Goal: Task Accomplishment & Management: Manage account settings

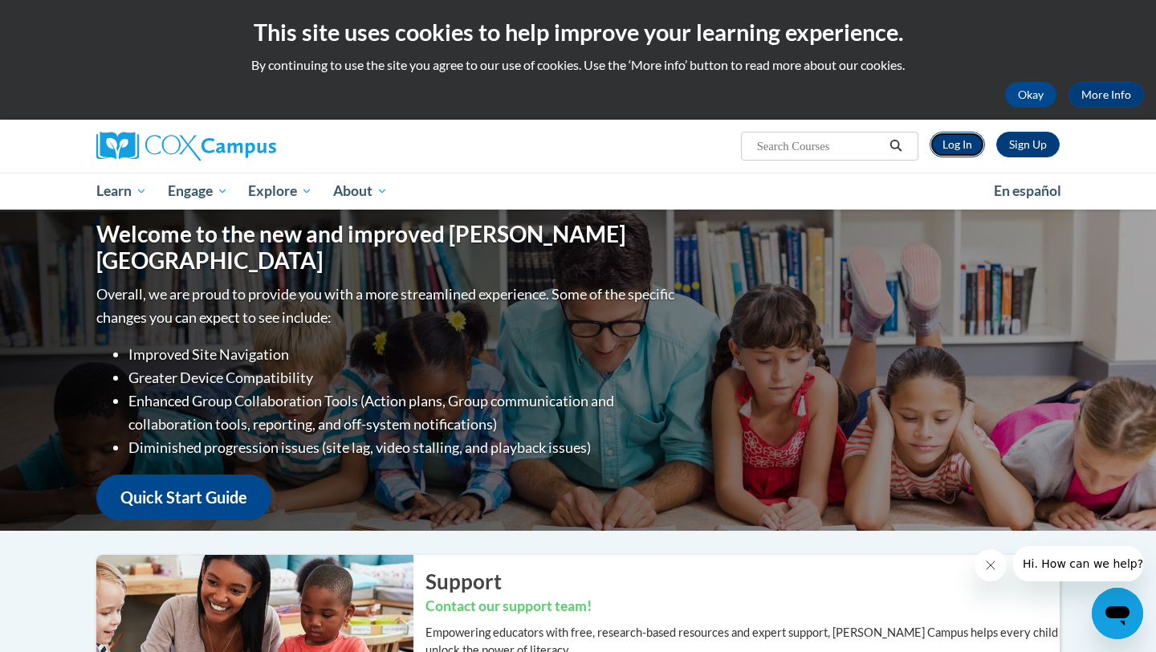
click at [965, 152] on link "Log In" at bounding box center [957, 145] width 55 height 26
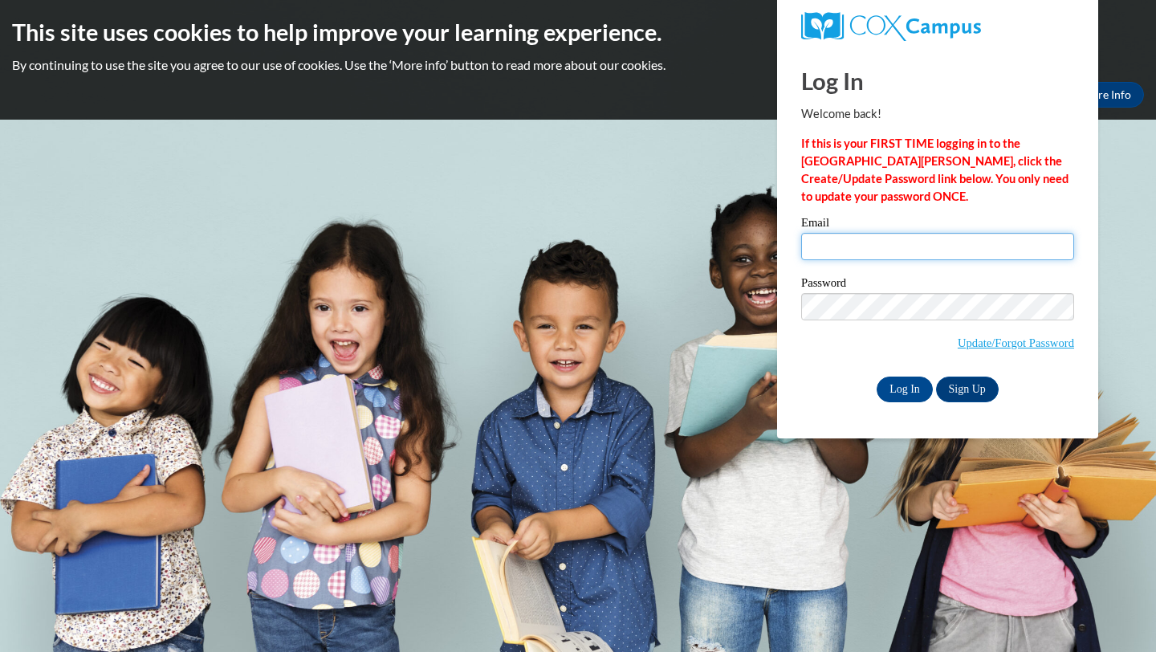
click at [857, 247] on input "Email" at bounding box center [937, 246] width 273 height 27
type input "[EMAIL_ADDRESS][DOMAIN_NAME]"
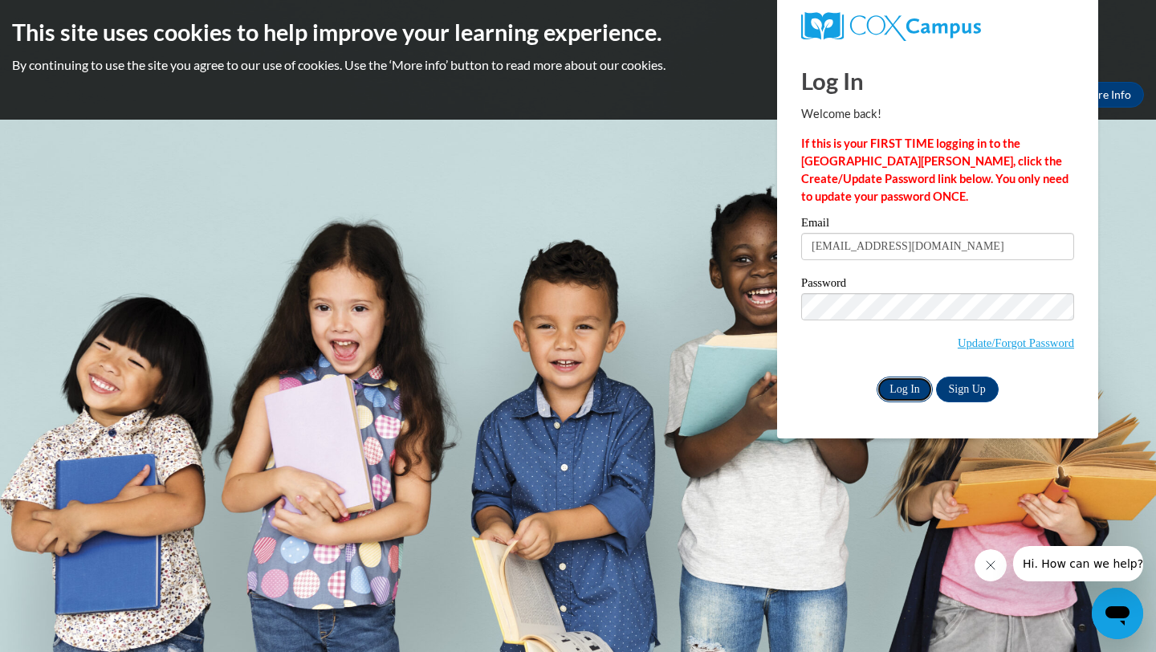
click at [903, 377] on input "Log In" at bounding box center [905, 389] width 56 height 26
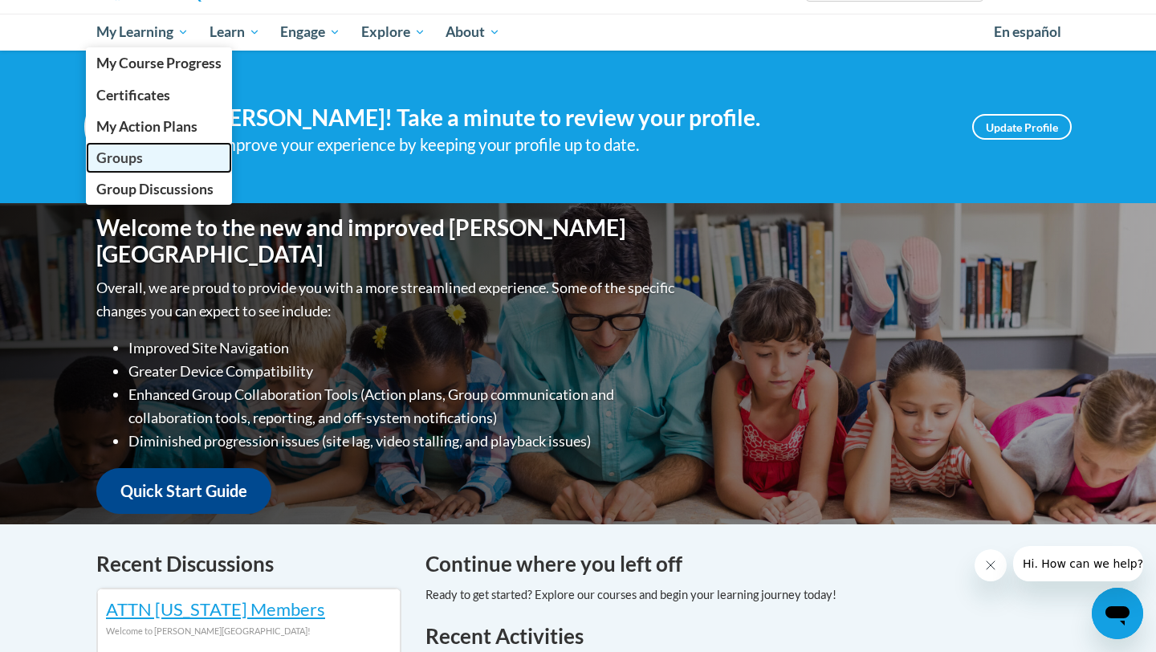
click at [134, 157] on span "Groups" at bounding box center [119, 157] width 47 height 17
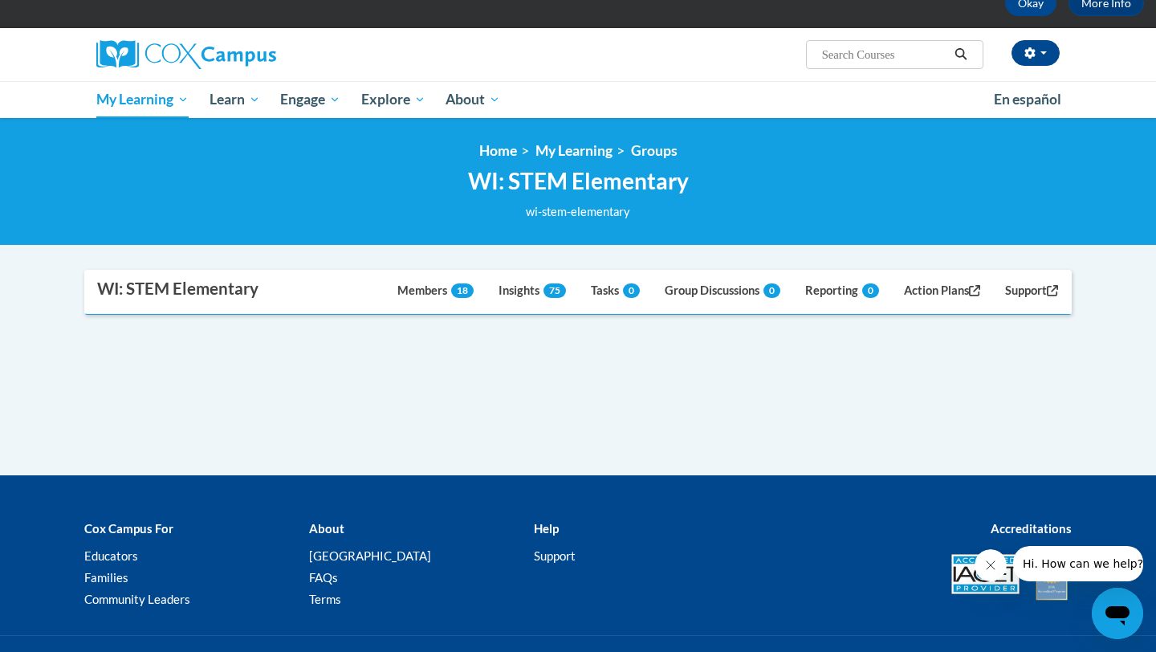
scroll to position [96, 0]
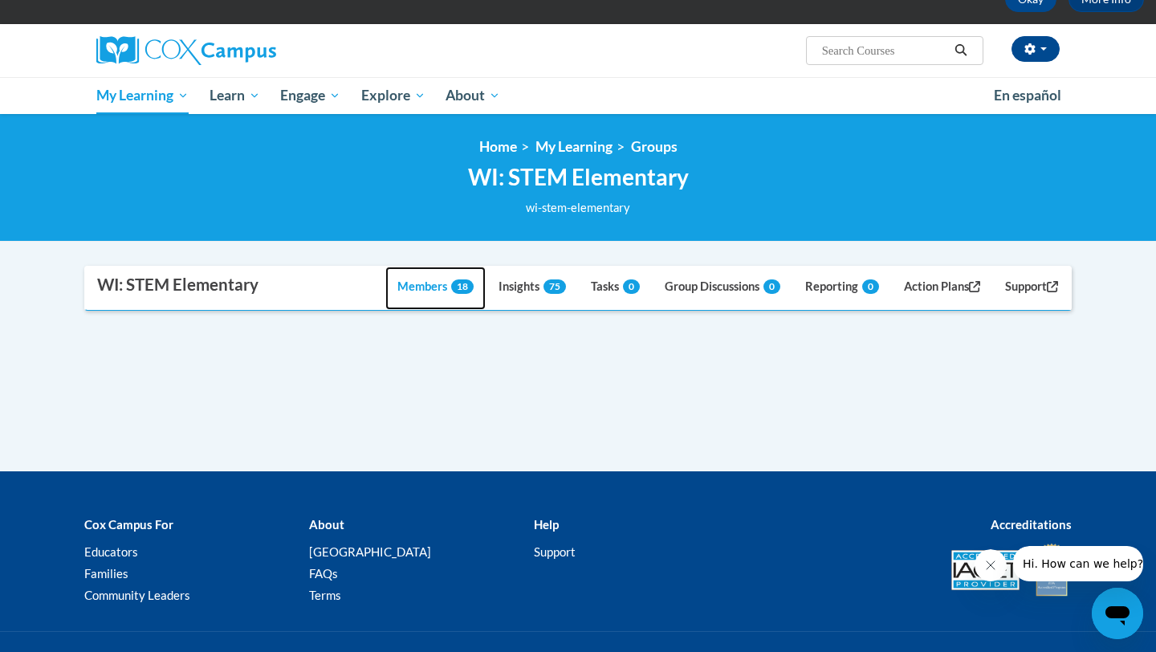
click at [424, 280] on link "Members 18" at bounding box center [435, 287] width 100 height 43
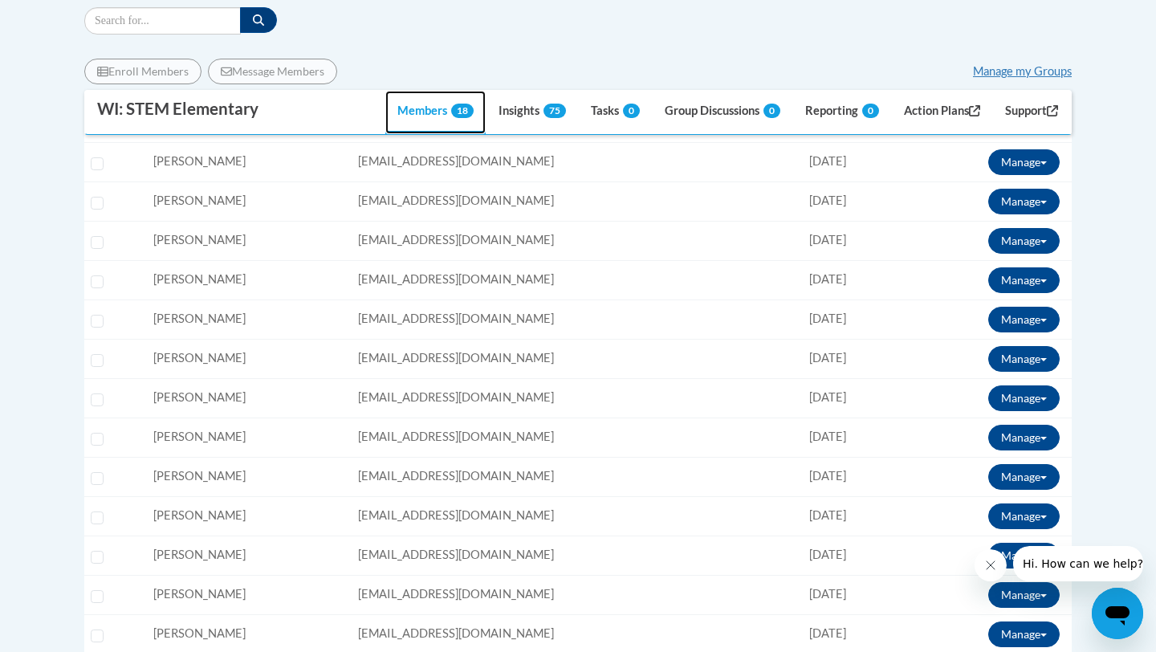
scroll to position [418, 0]
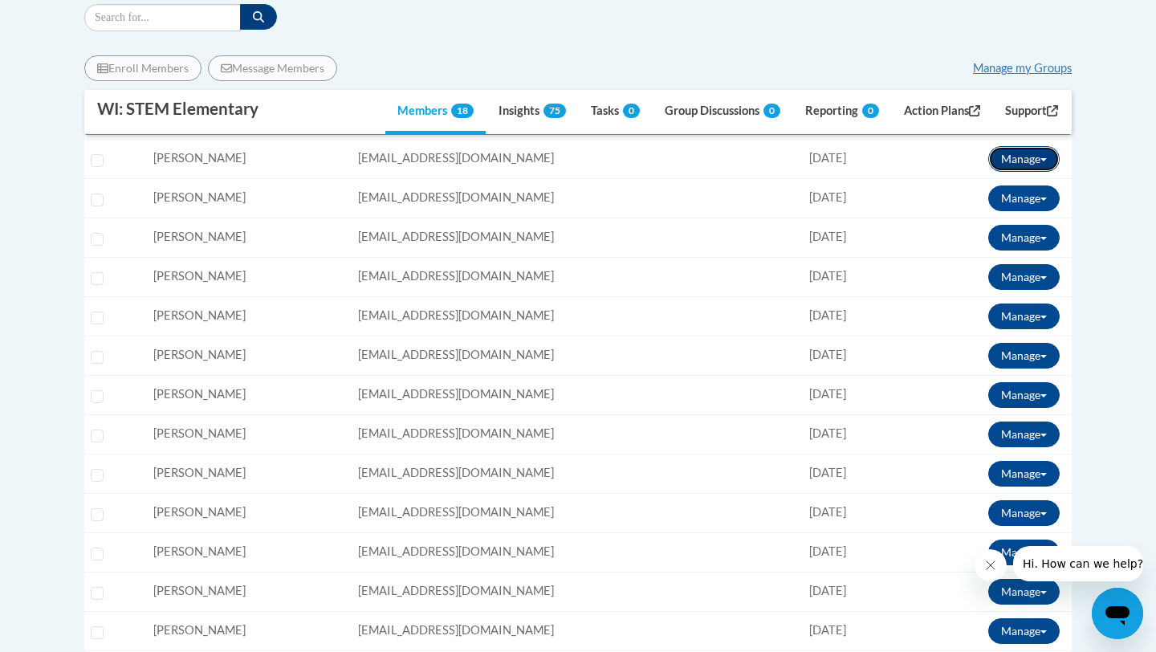
click at [1026, 168] on button "Manage" at bounding box center [1023, 159] width 71 height 26
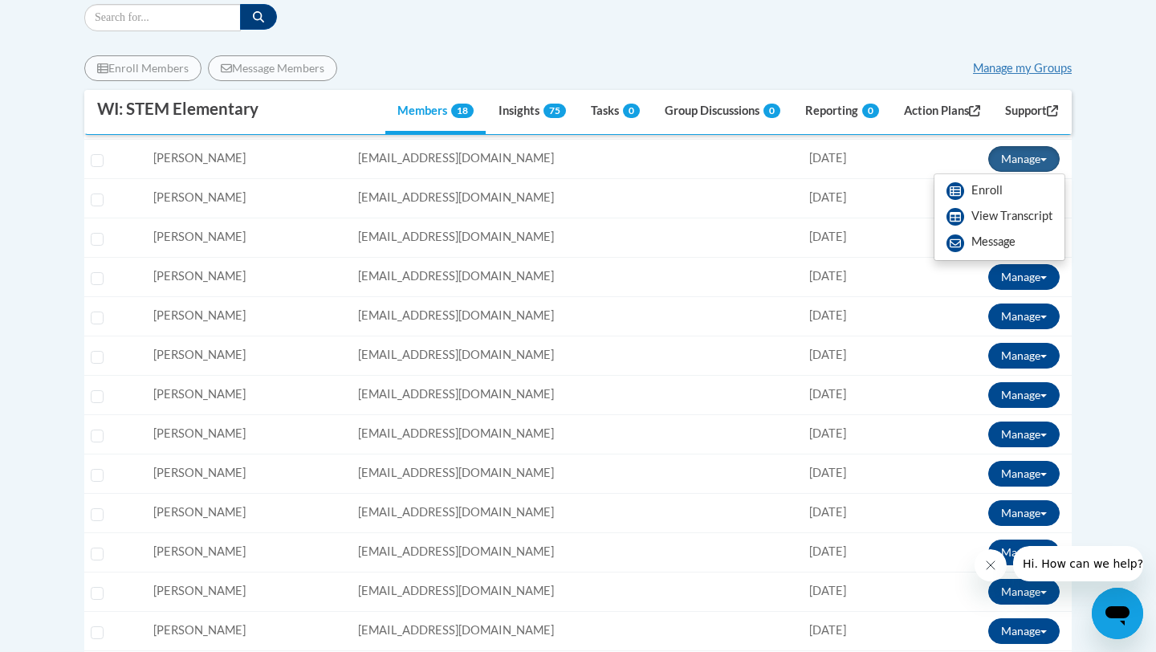
click at [1089, 223] on body "This site uses cookies to help improve your learning experience. By continuing …" at bounding box center [578, 469] width 1156 height 1775
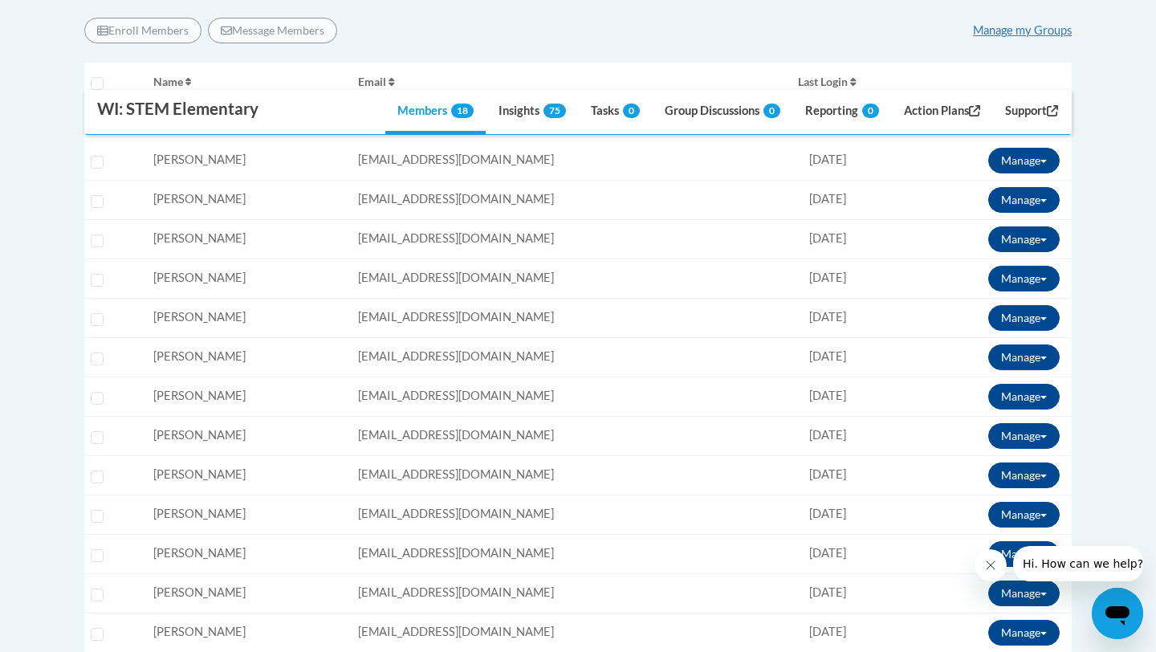
scroll to position [458, 0]
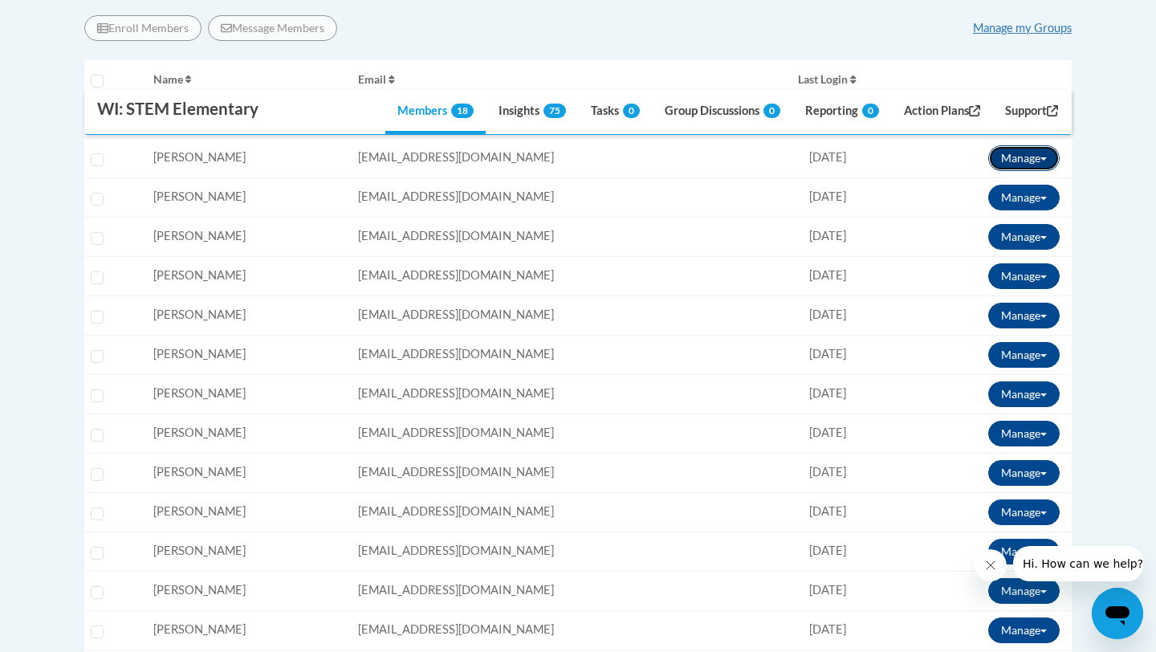
click at [1040, 163] on button "Manage" at bounding box center [1023, 158] width 71 height 26
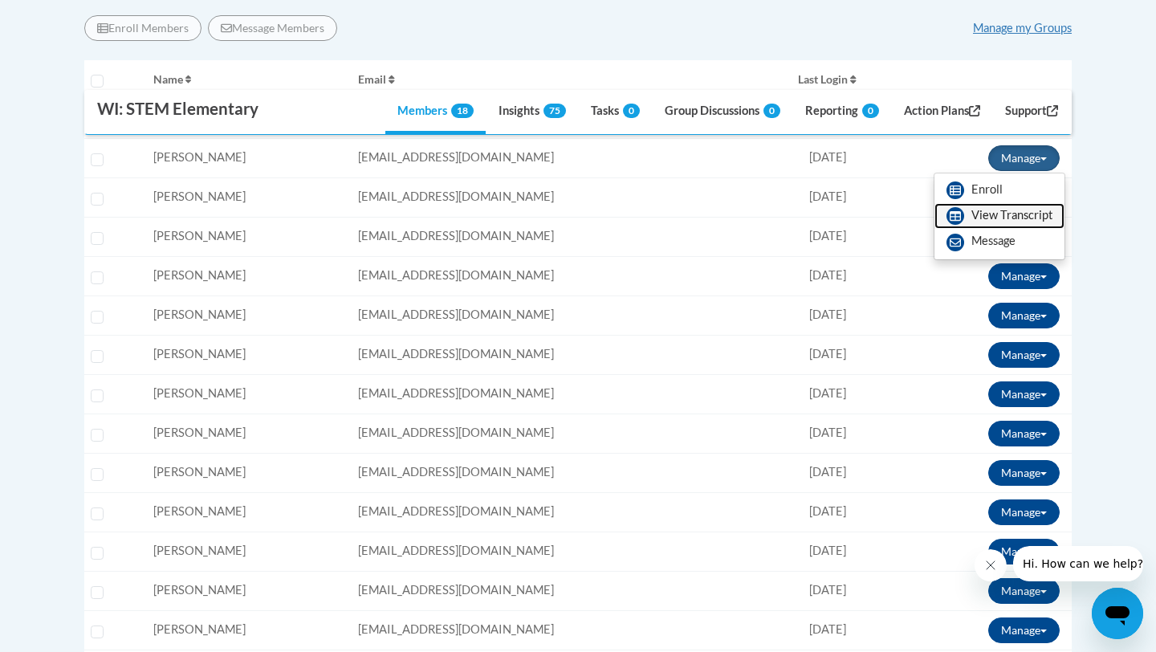
click at [999, 217] on link "View Transcript" at bounding box center [999, 216] width 130 height 26
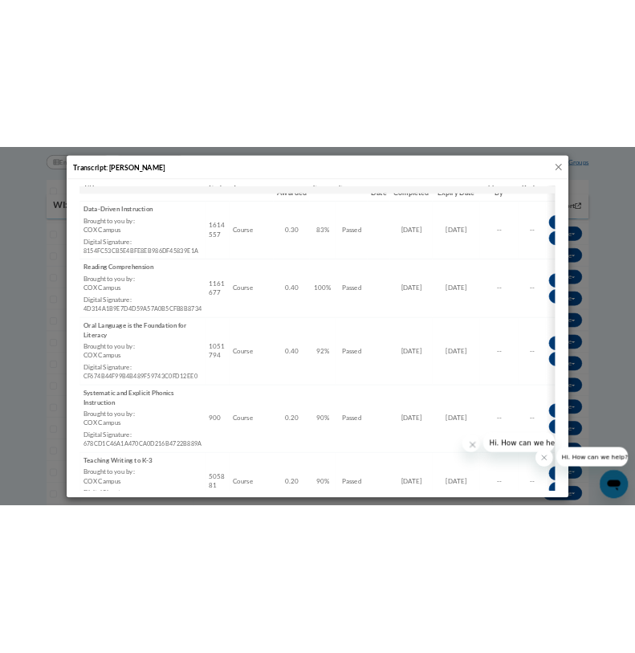
scroll to position [287, 0]
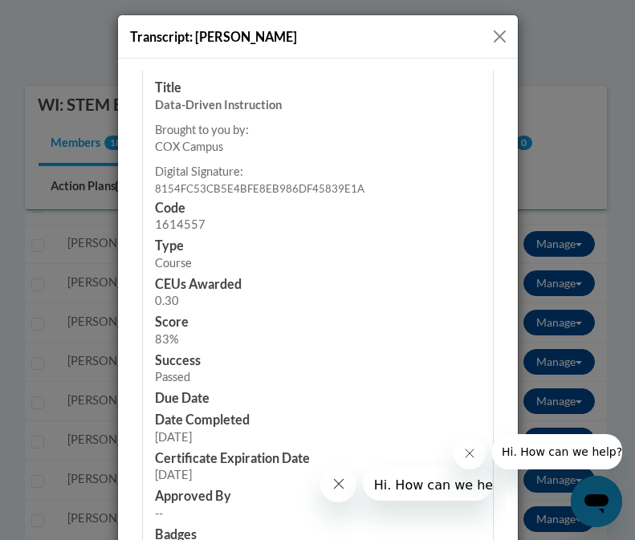
click at [284, 497] on h3 "Approved By" at bounding box center [317, 495] width 326 height 18
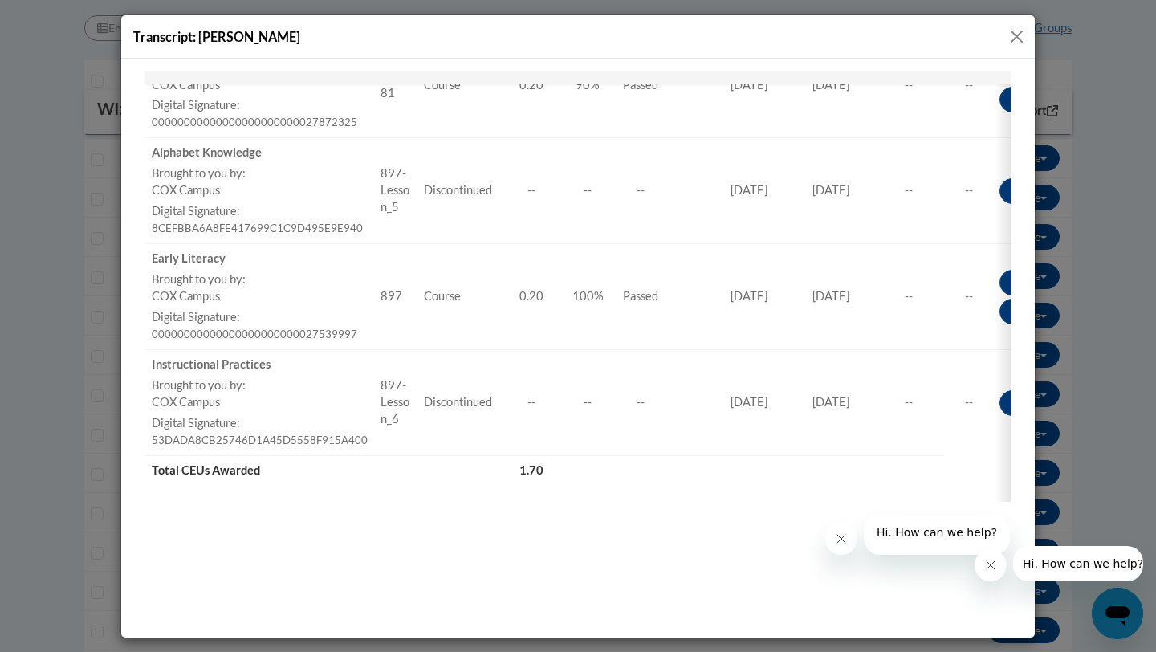
scroll to position [827, 0]
click at [1011, 39] on button "Close" at bounding box center [1017, 36] width 20 height 20
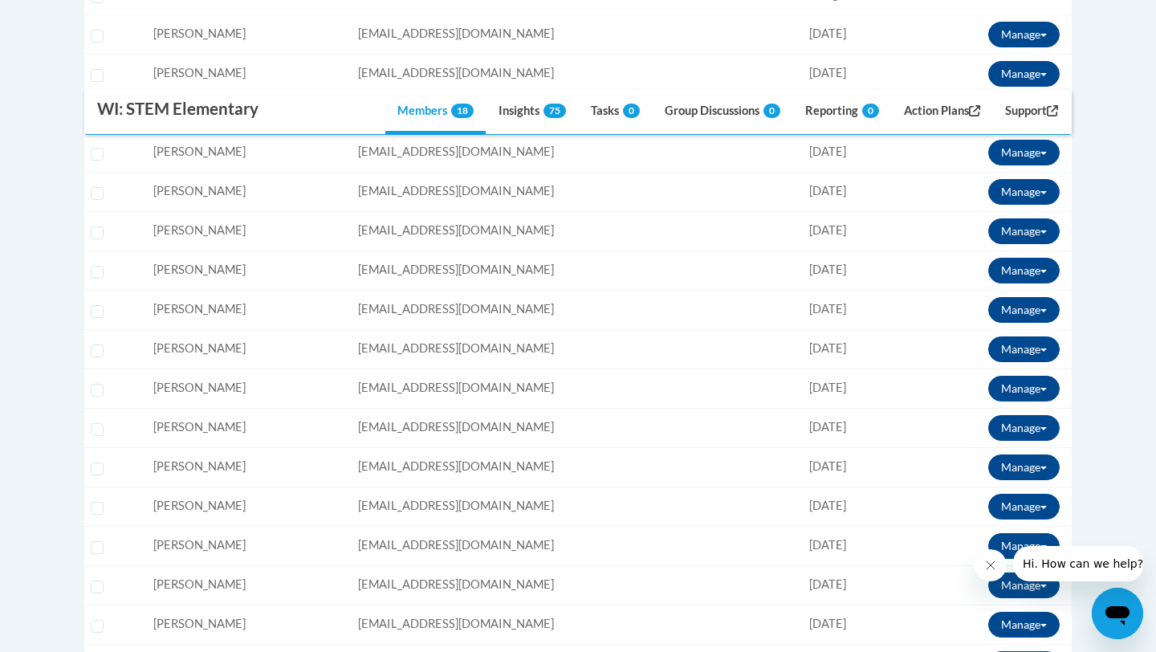
scroll to position [544, 0]
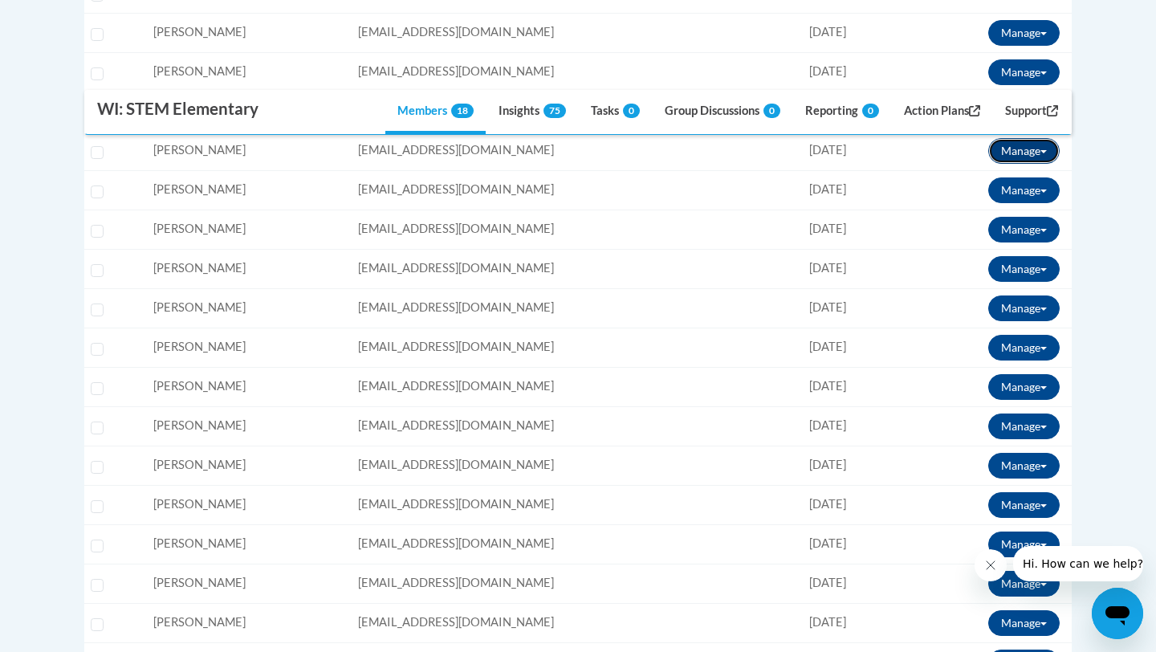
click at [1015, 149] on button "Manage" at bounding box center [1023, 151] width 71 height 26
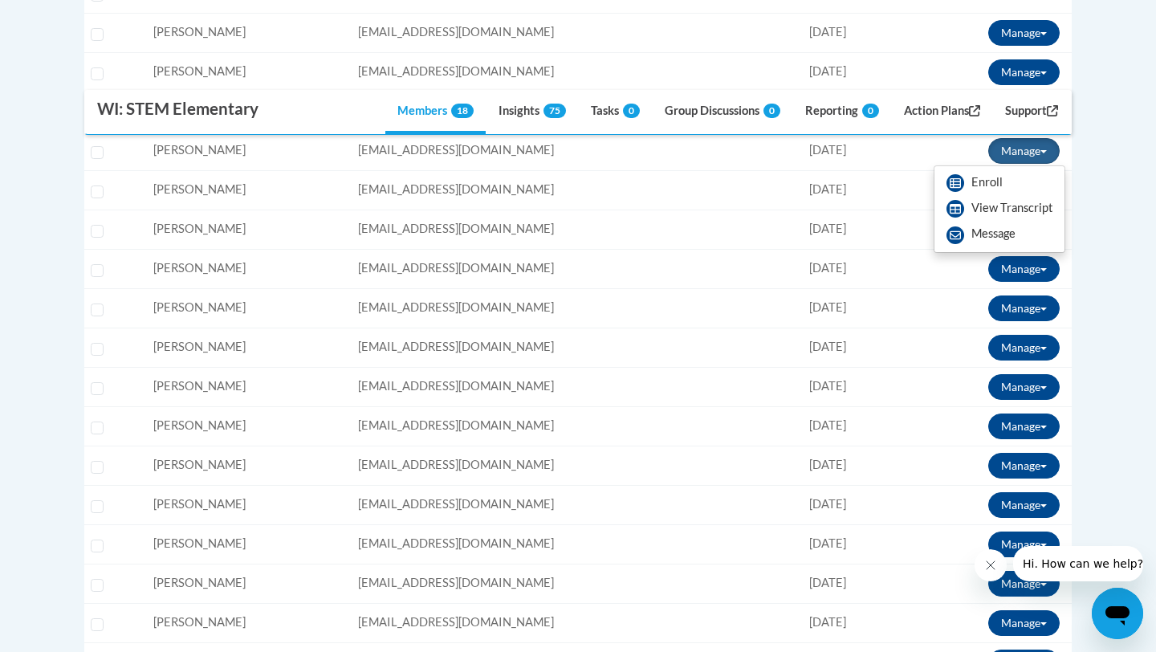
click at [838, 327] on td "Last Login: 08/05/2025" at bounding box center [827, 346] width 138 height 39
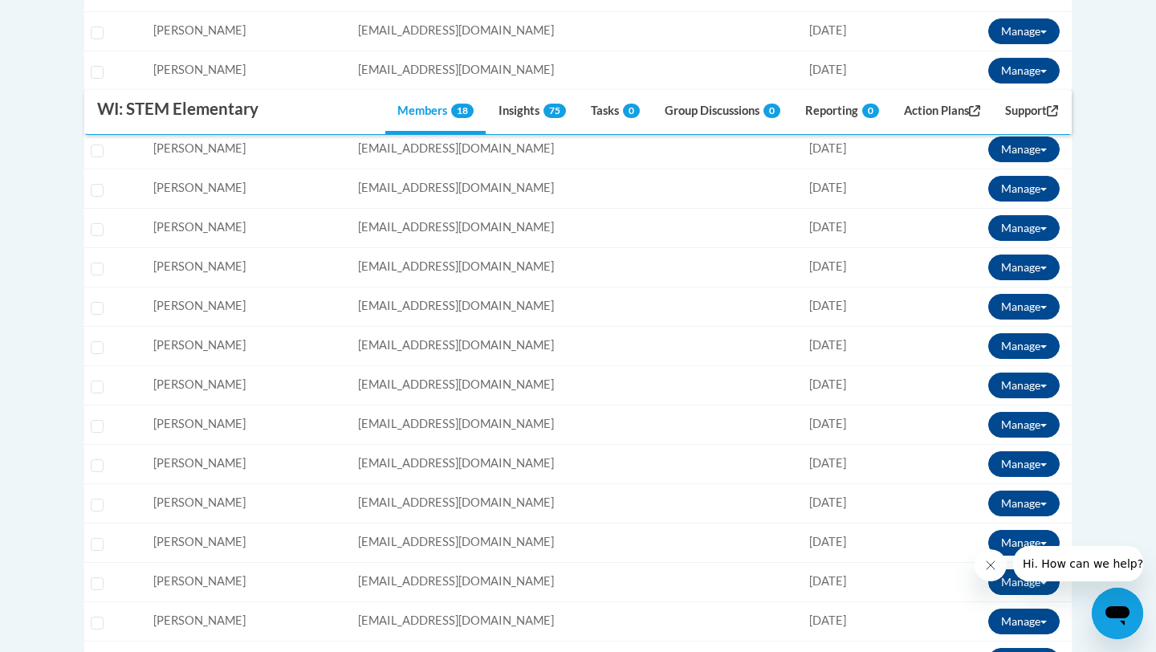
scroll to position [543, 0]
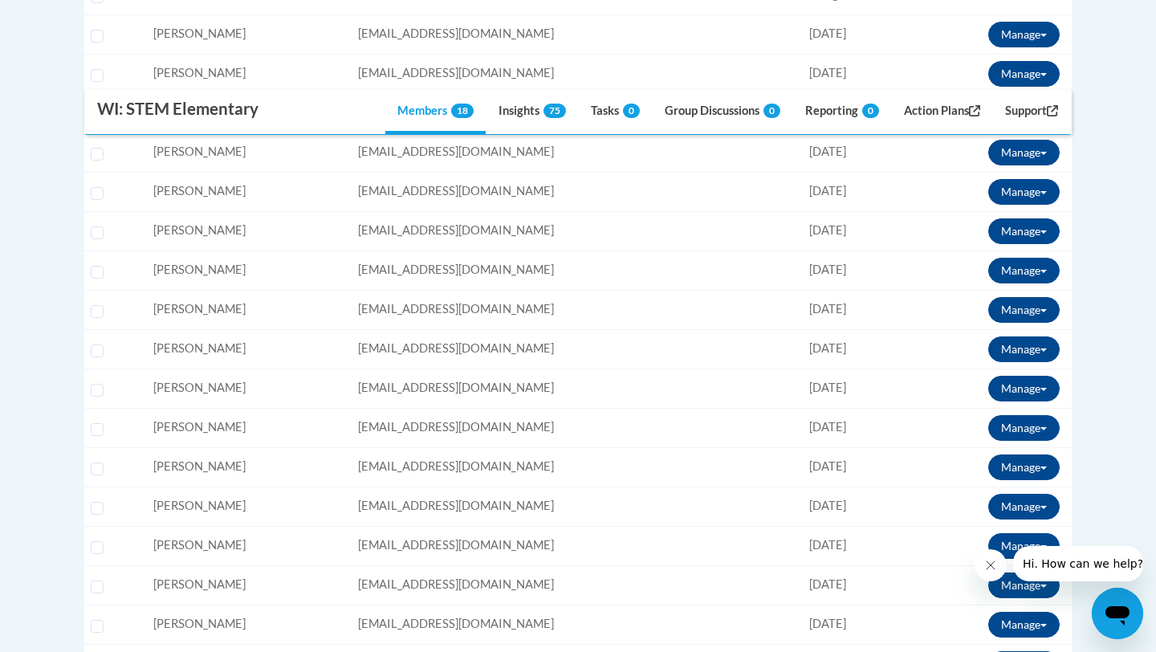
click at [1119, 184] on body "This site uses cookies to help improve your learning experience. By continuing …" at bounding box center [578, 344] width 1156 height 1775
